Goal: Task Accomplishment & Management: Manage account settings

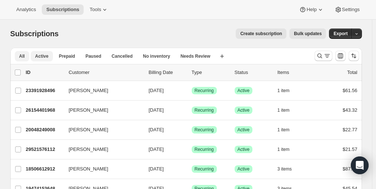
click at [42, 54] on span "Active" at bounding box center [41, 56] width 13 height 6
click at [124, 58] on span "Cancelled" at bounding box center [122, 56] width 21 height 6
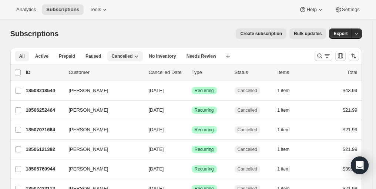
click at [24, 54] on span "All" at bounding box center [22, 56] width 6 height 6
